Goal: Check status: Check status

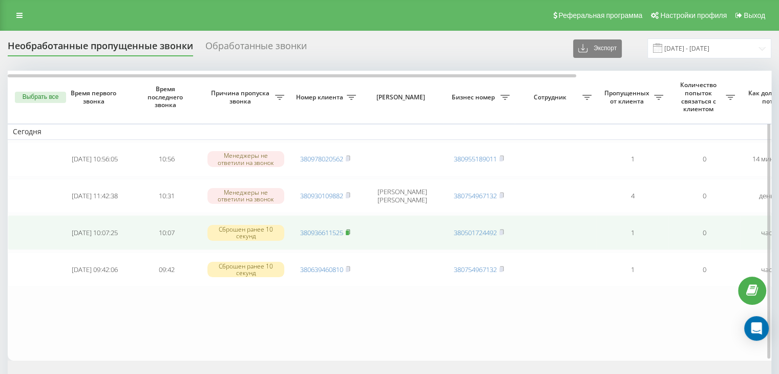
click at [350, 229] on icon at bounding box center [348, 231] width 4 height 5
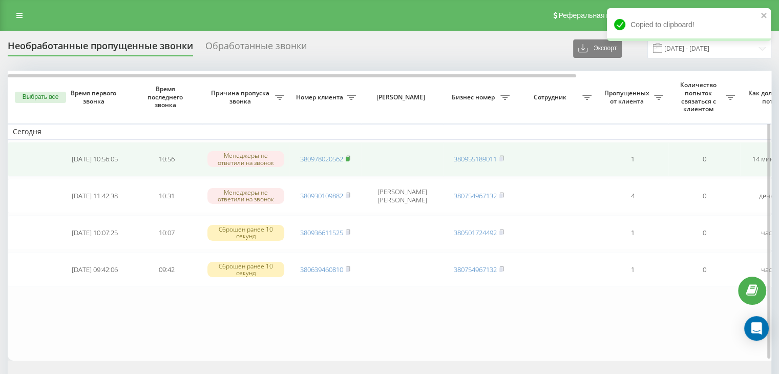
click at [348, 157] on rect at bounding box center [347, 159] width 3 height 5
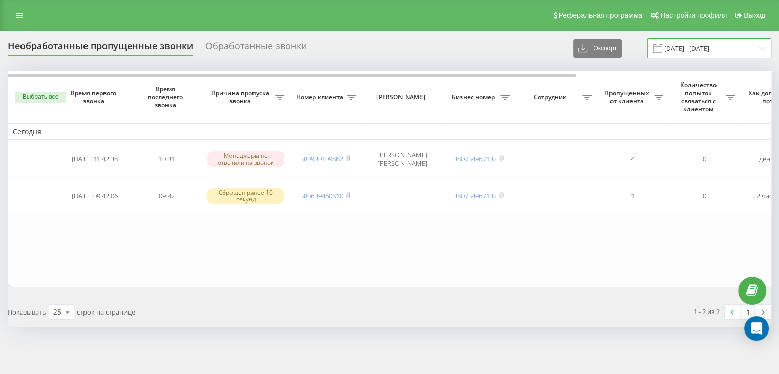
click at [685, 55] on input "[DATE] - [DATE]" at bounding box center [709, 48] width 124 height 20
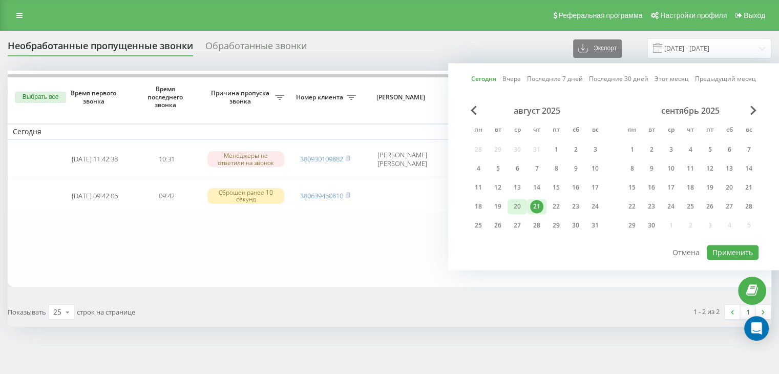
click at [518, 204] on div "20" at bounding box center [516, 206] width 13 height 13
click at [719, 250] on button "Применить" at bounding box center [732, 252] width 52 height 15
type input "20.08.2025 - 20.08.2025"
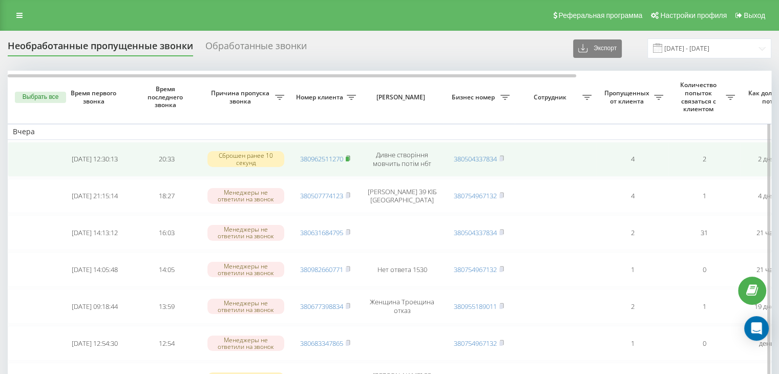
click at [349, 158] on rect at bounding box center [347, 159] width 3 height 5
